Goal: Task Accomplishment & Management: Manage account settings

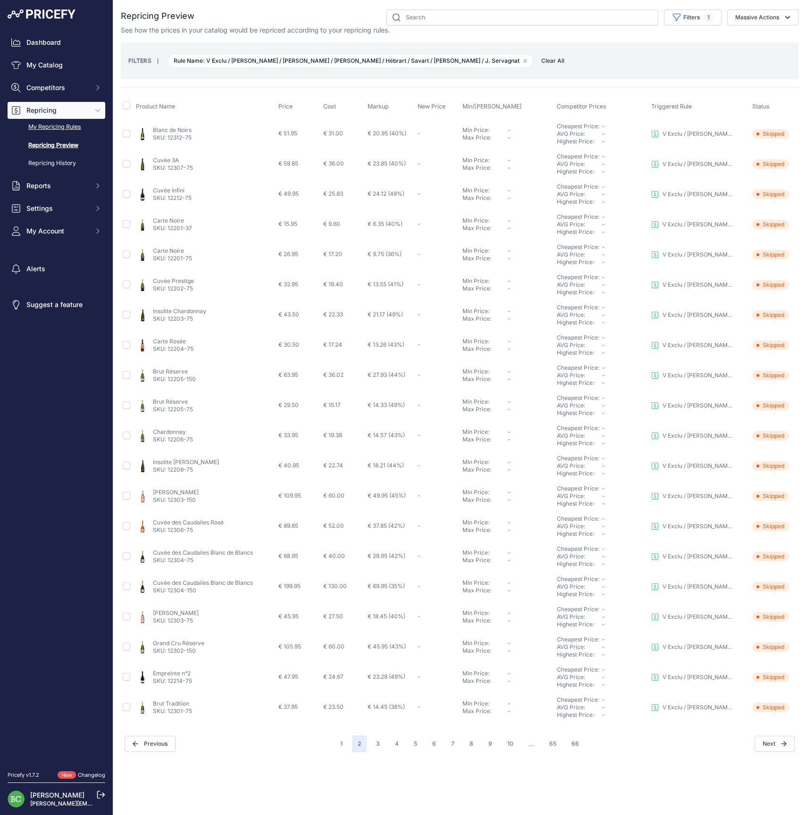
click at [58, 135] on link "My Repricing Rules" at bounding box center [57, 127] width 98 height 17
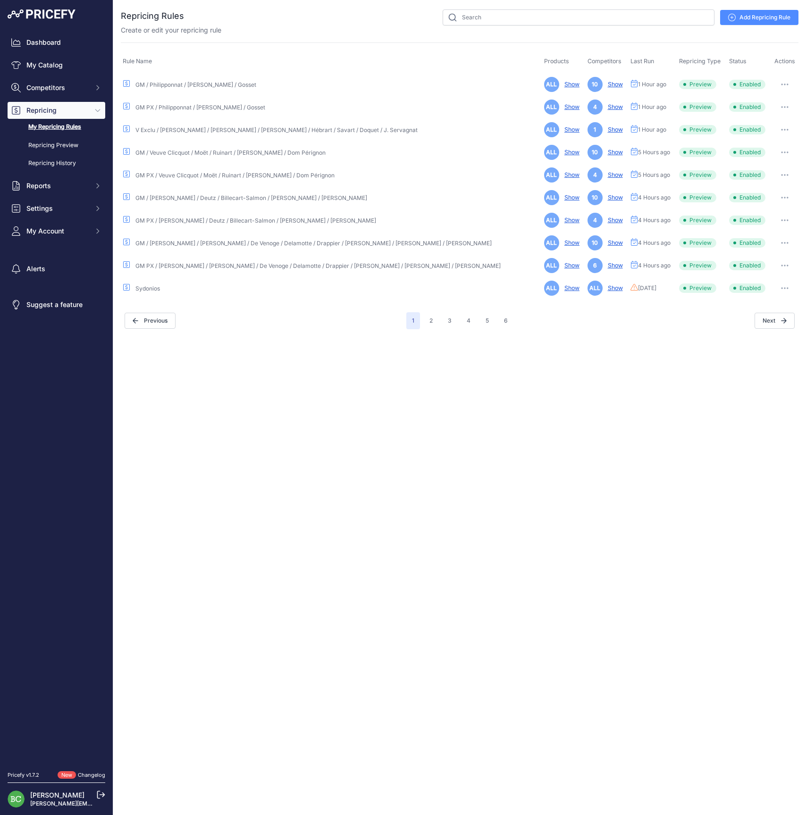
click at [781, 151] on icon "button" at bounding box center [785, 152] width 8 height 2
click at [767, 170] on link "Edit" at bounding box center [766, 172] width 60 height 15
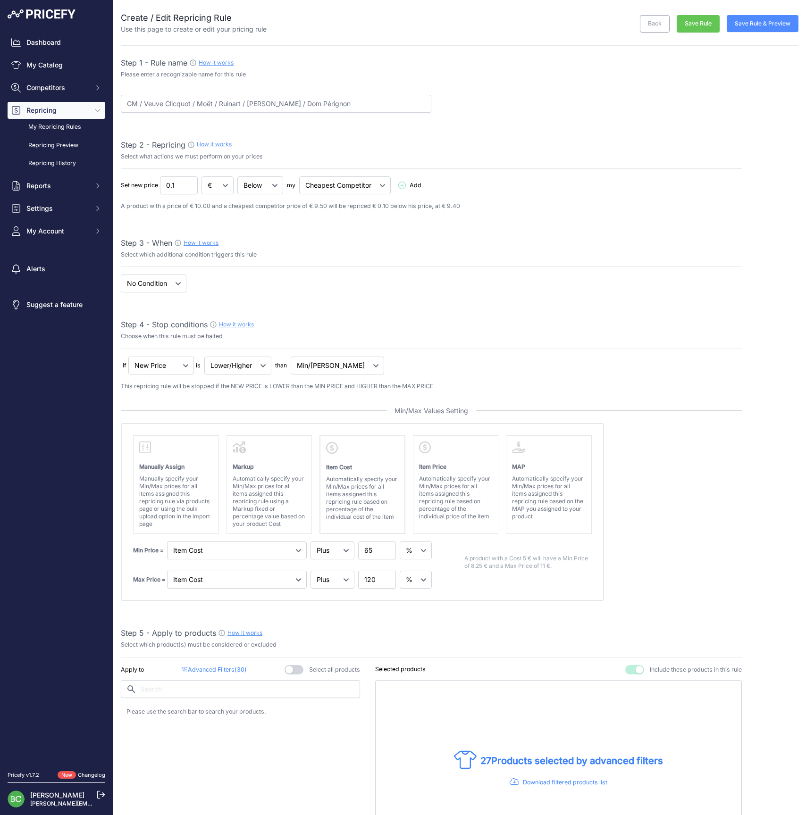
select select "percentage"
select select "7"
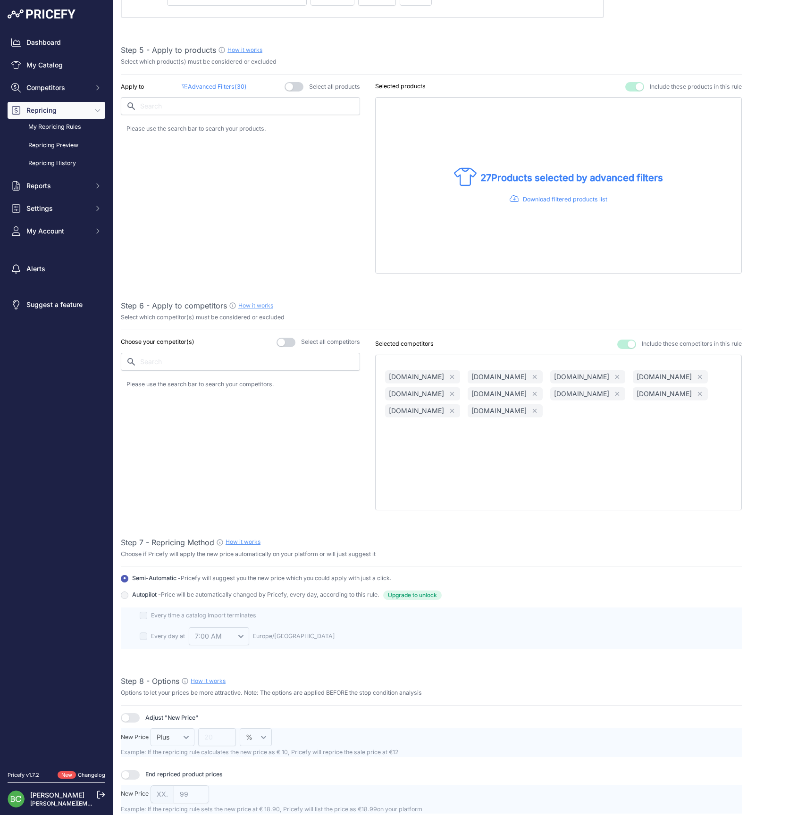
scroll to position [580, 0]
click at [214, 89] on p "Advanced Filters ( 30 )" at bounding box center [214, 89] width 65 height 9
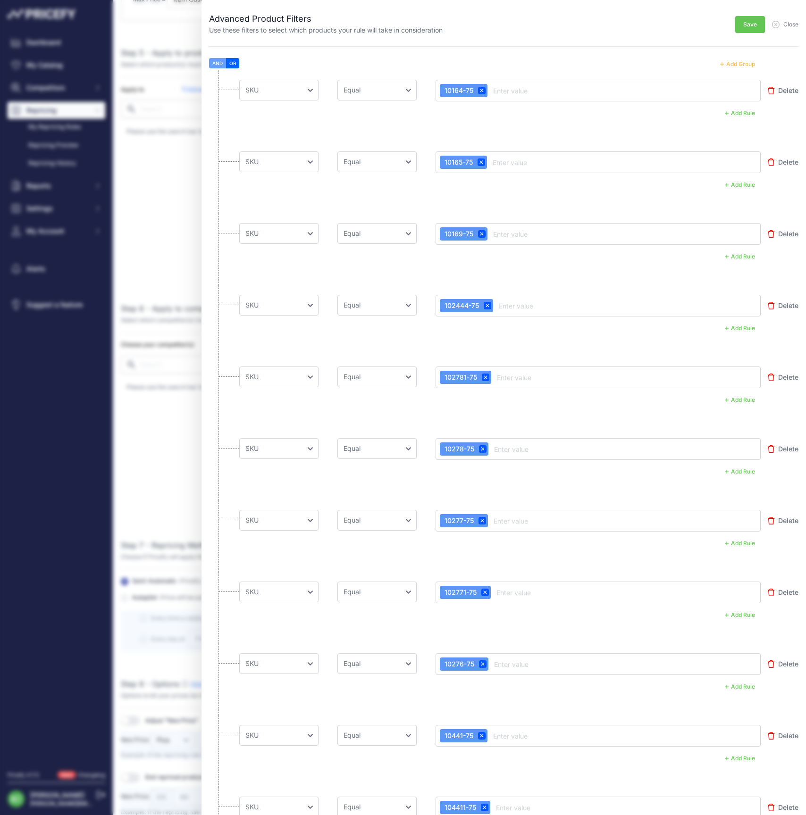
click at [738, 63] on button "Add Group" at bounding box center [737, 64] width 46 height 12
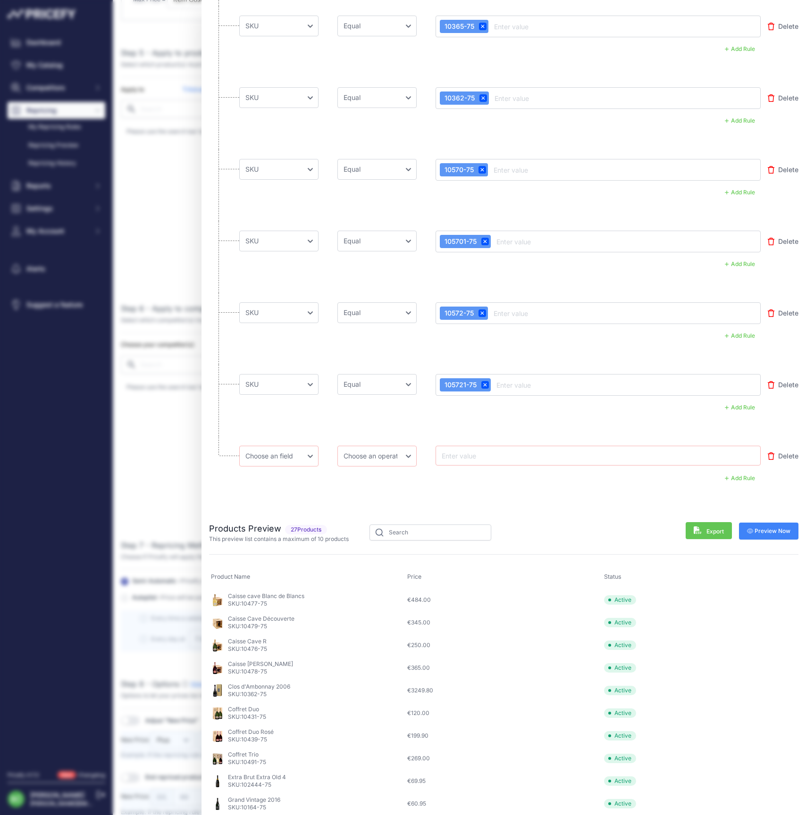
scroll to position [1784, 0]
drag, startPoint x: 472, startPoint y: 459, endPoint x: 461, endPoint y: 453, distance: 12.5
click at [472, 459] on input "text" at bounding box center [477, 456] width 75 height 11
paste input "10283-75"
type input "10283-75"
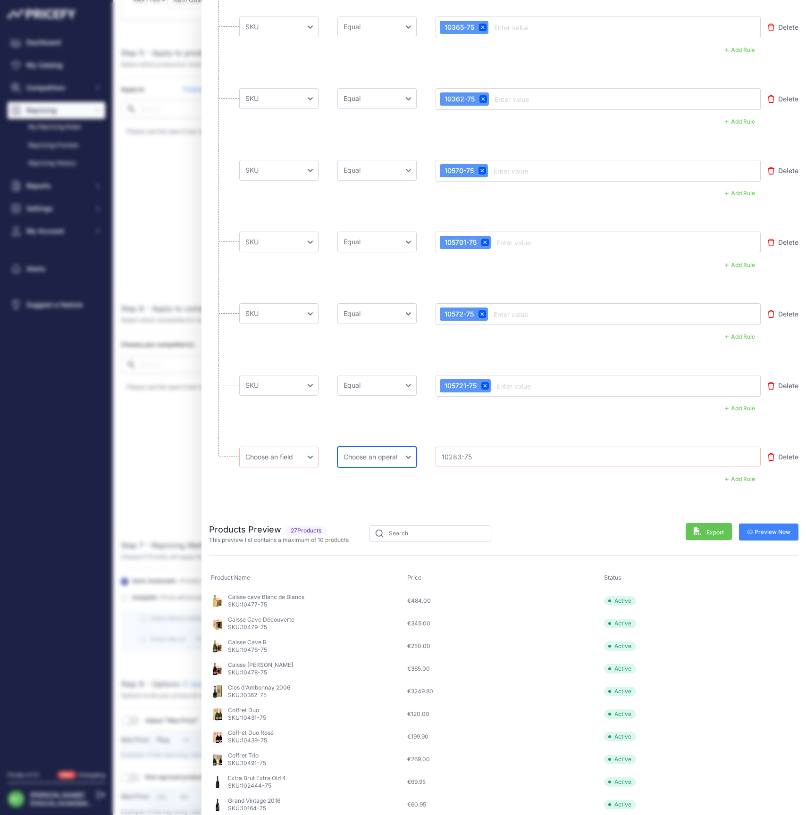
select select "equal"
drag, startPoint x: 382, startPoint y: 457, endPoint x: 284, endPoint y: 461, distance: 97.7
click at [291, 461] on div "Choose an field Name Price Cost MAP Brand Min Price Max Price SKU GTIN/EAN/ASIN…" at bounding box center [499, 457] width 521 height 21
select select "mp.sku"
click at [767, 529] on span "Preview Now" at bounding box center [769, 532] width 44 height 8
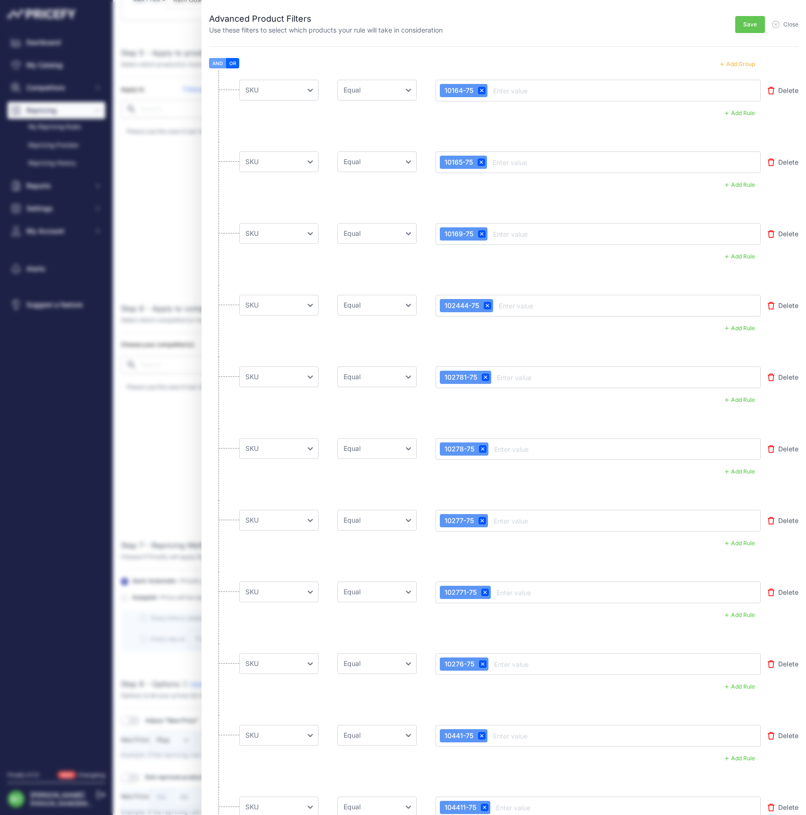
scroll to position [0, 0]
click at [749, 23] on span "Save" at bounding box center [750, 25] width 14 height 8
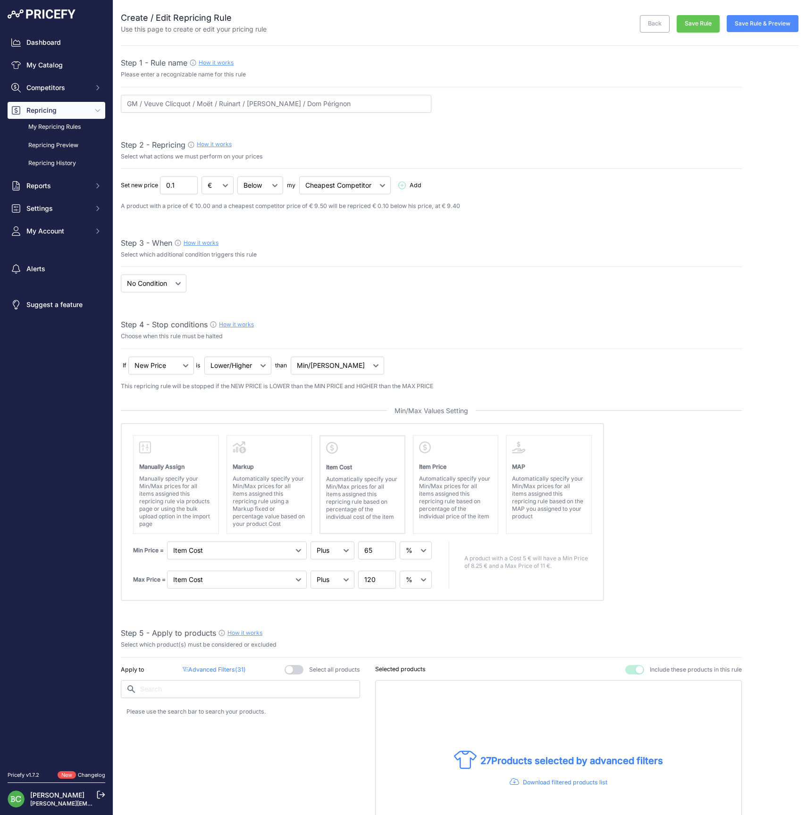
click at [758, 25] on button "Save Rule & Preview" at bounding box center [762, 23] width 72 height 17
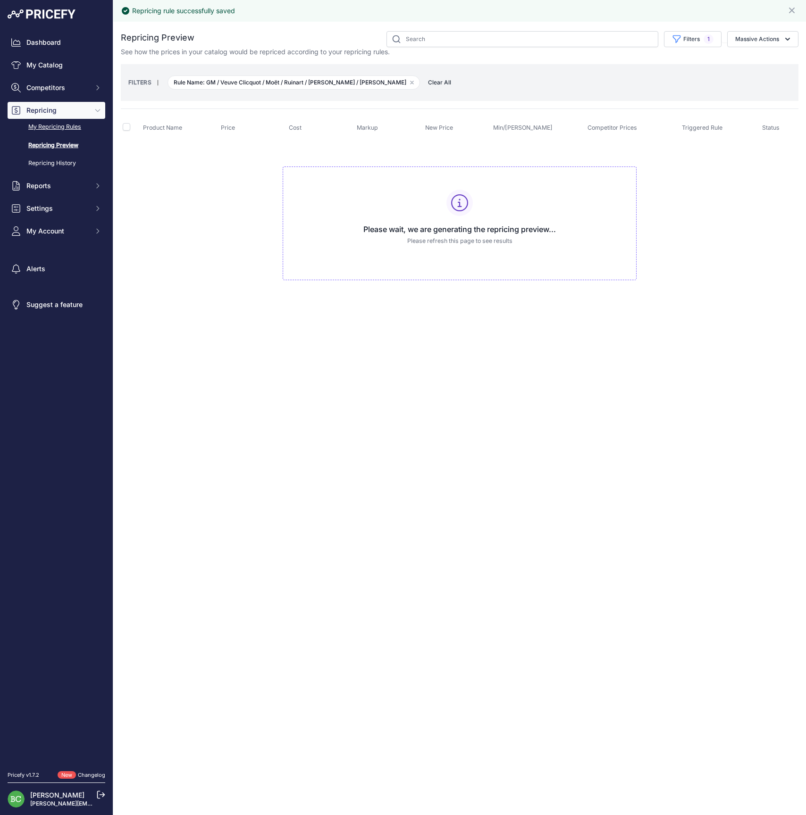
click at [49, 134] on link "My Repricing Rules" at bounding box center [57, 127] width 98 height 17
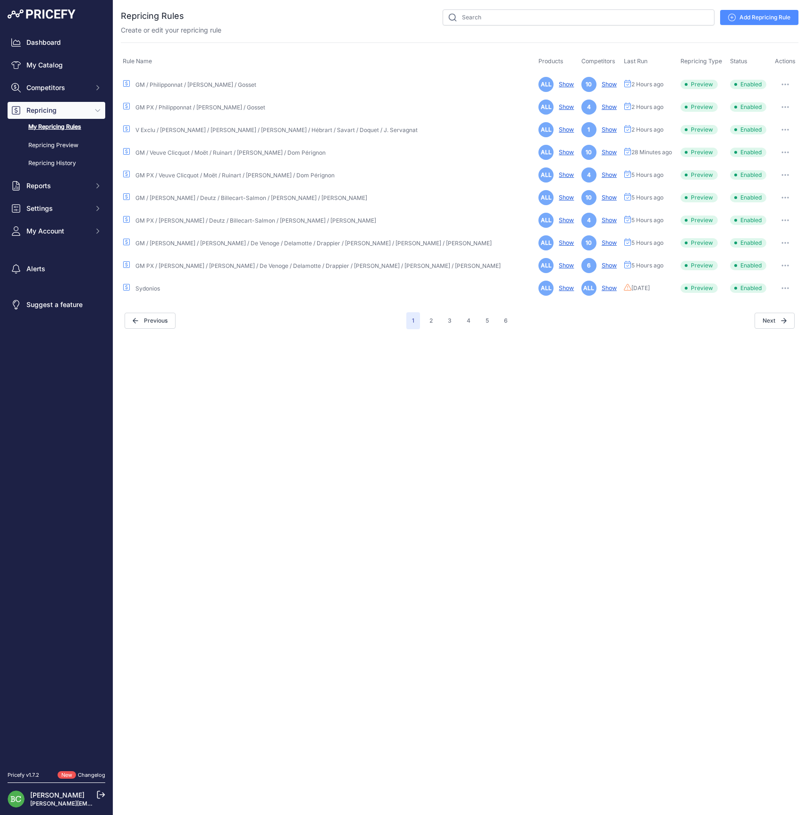
click at [784, 85] on icon "button" at bounding box center [784, 84] width 1 height 1
click at [761, 101] on link "Edit" at bounding box center [766, 104] width 60 height 15
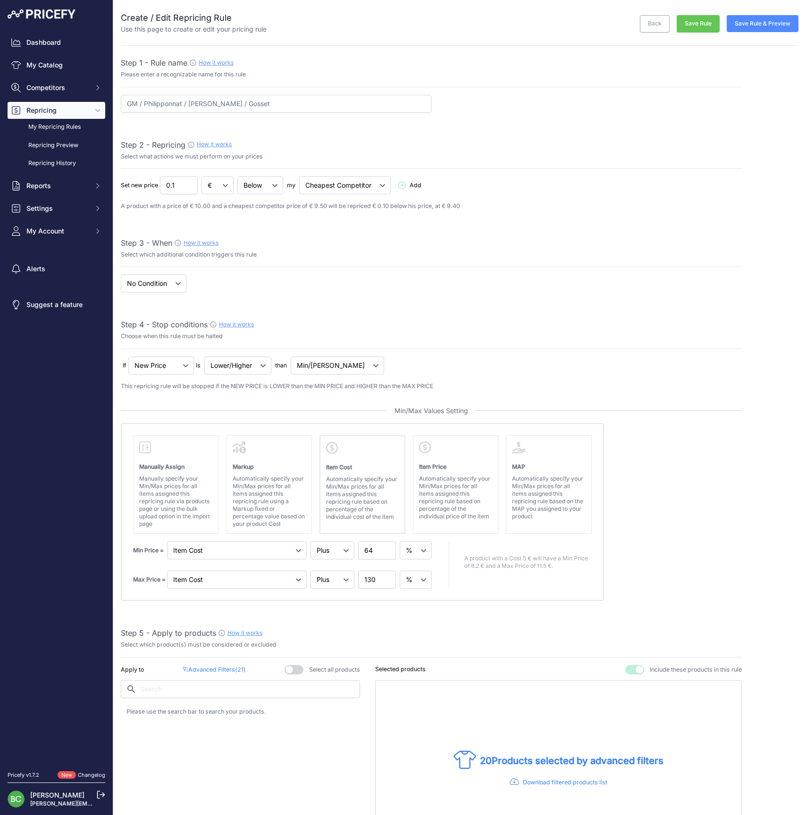
select select "percentage"
select select "7"
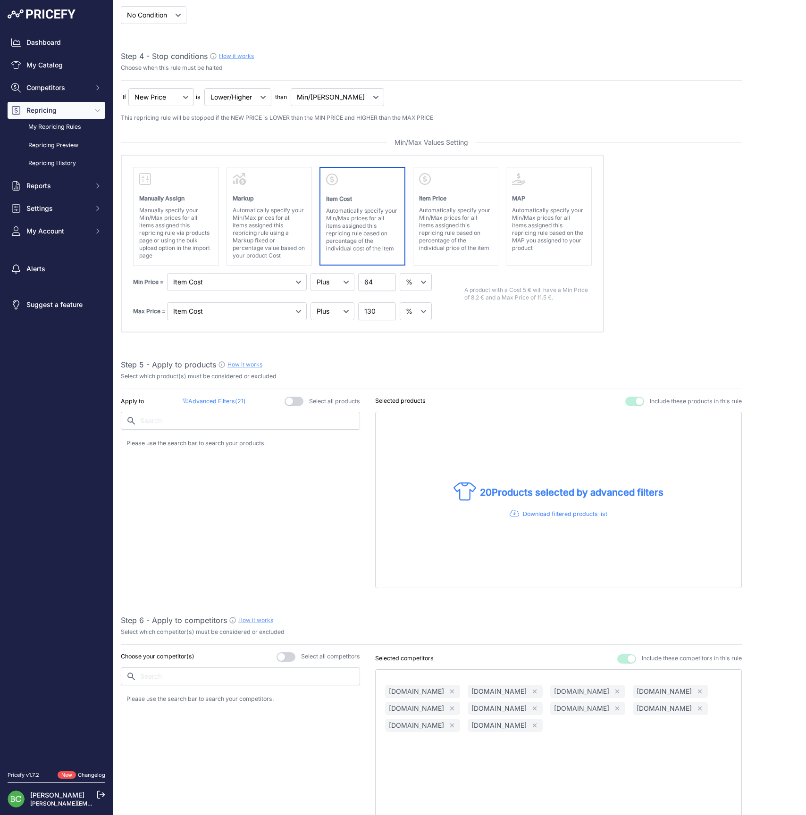
scroll to position [280, 0]
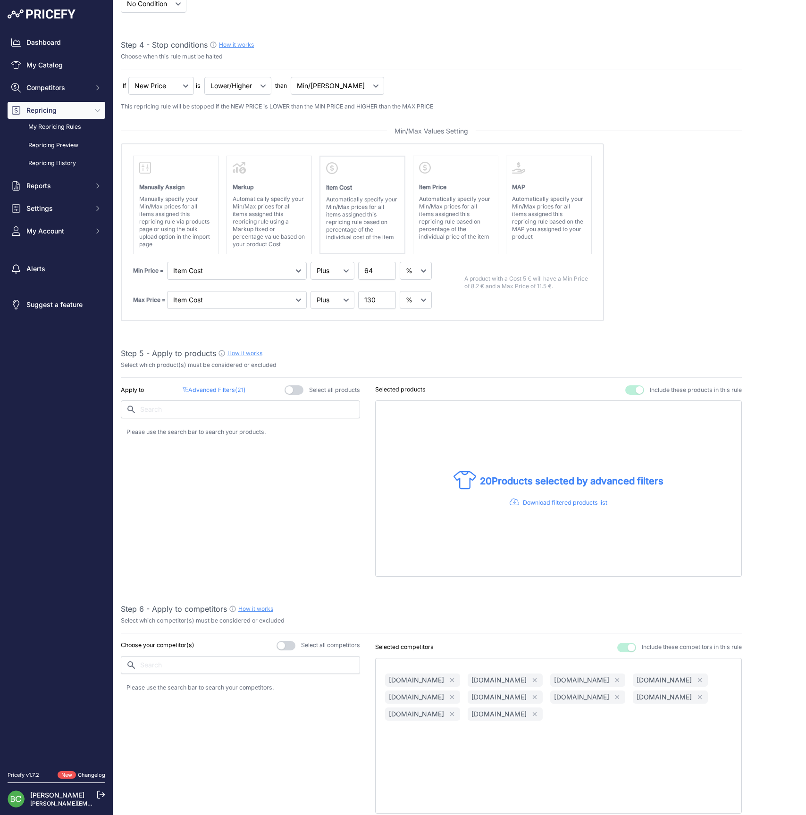
click at [228, 387] on p "Advanced Filters ( 21 )" at bounding box center [214, 390] width 63 height 9
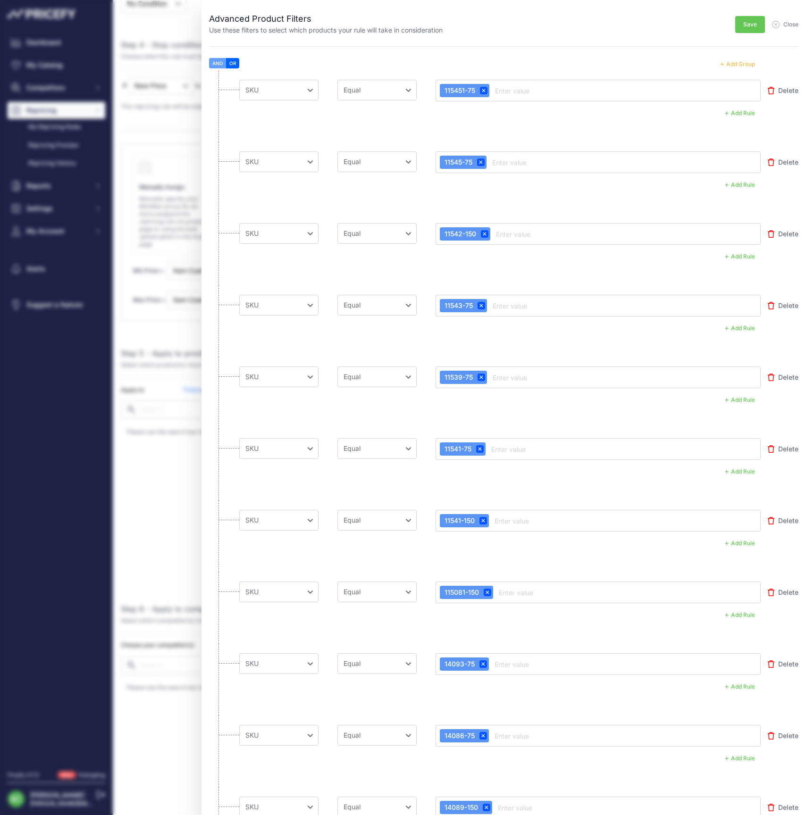
click at [740, 61] on button "Add Group" at bounding box center [737, 64] width 46 height 12
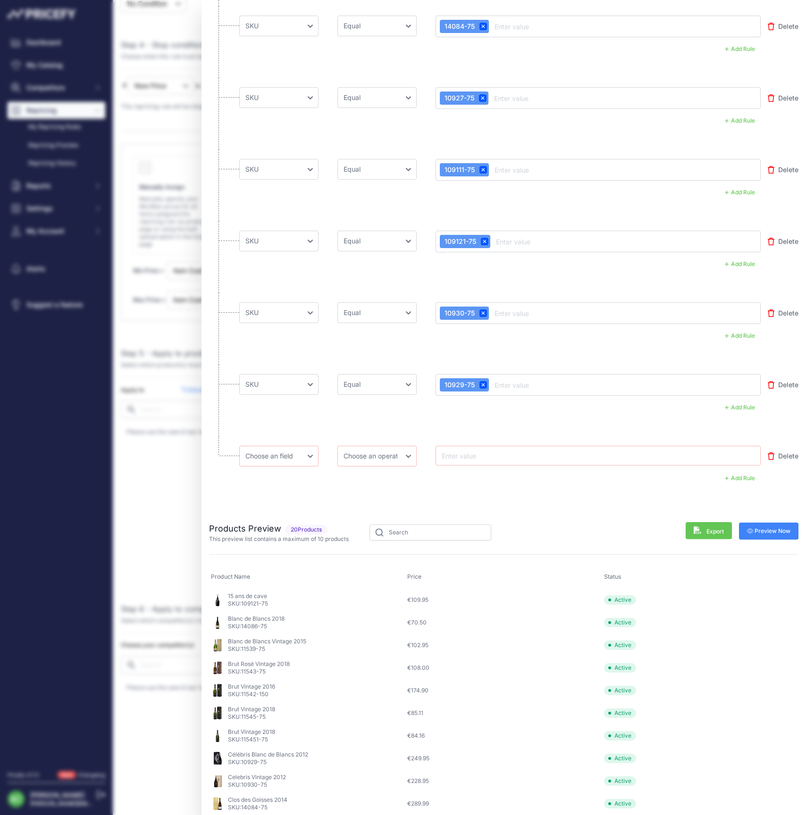
scroll to position [1138, 0]
drag, startPoint x: 465, startPoint y: 457, endPoint x: 465, endPoint y: 451, distance: 5.2
click at [465, 456] on input "text" at bounding box center [477, 456] width 75 height 11
paste input "10931-75"
type input "10931-75"
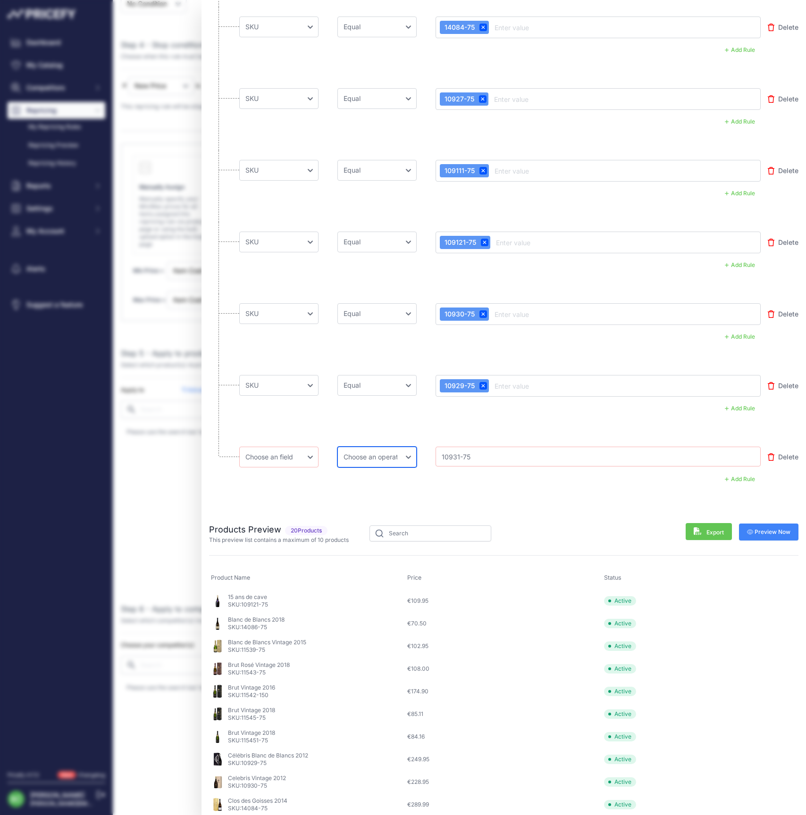
select select "equal"
select select "mp.sku"
click at [772, 528] on span "Preview Now" at bounding box center [769, 532] width 44 height 8
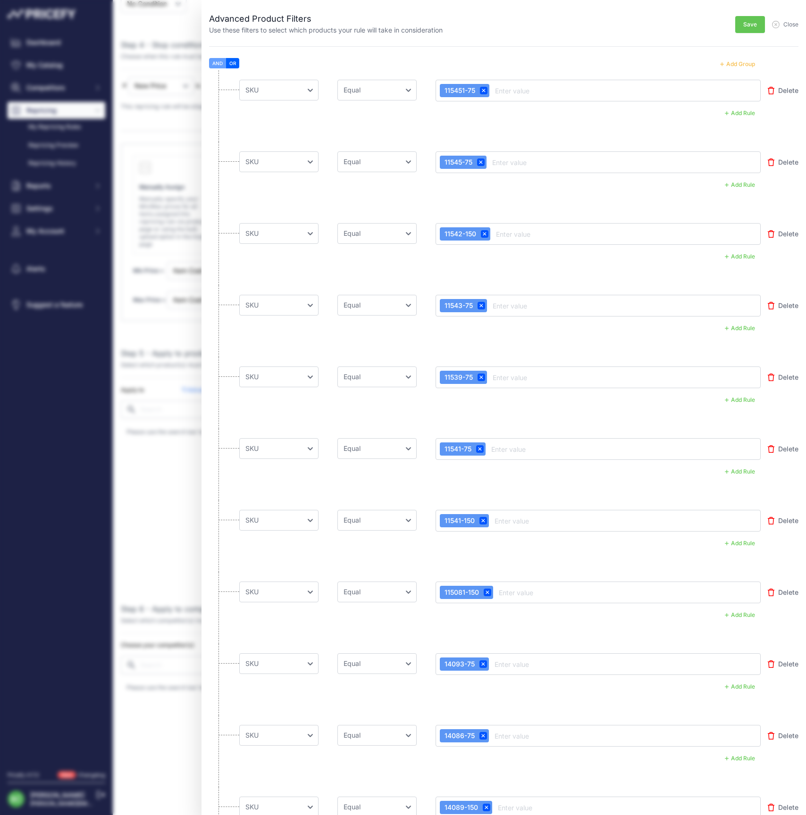
scroll to position [0, 0]
click at [746, 25] on span "Save" at bounding box center [750, 25] width 14 height 8
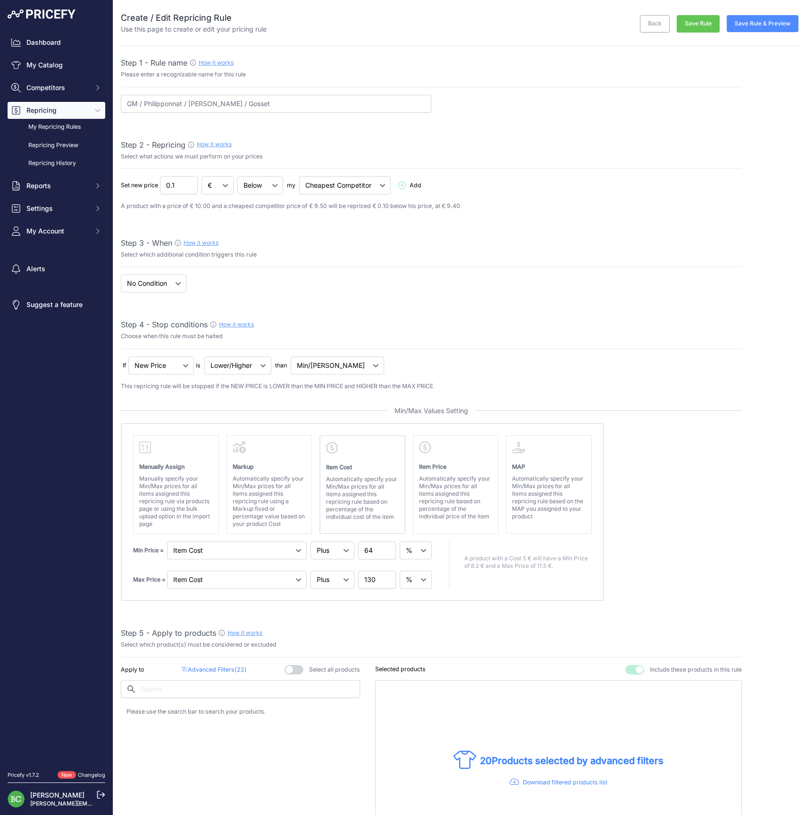
click at [756, 25] on button "Save Rule & Preview" at bounding box center [762, 23] width 72 height 17
